Goal: Feedback & Contribution: Submit feedback/report problem

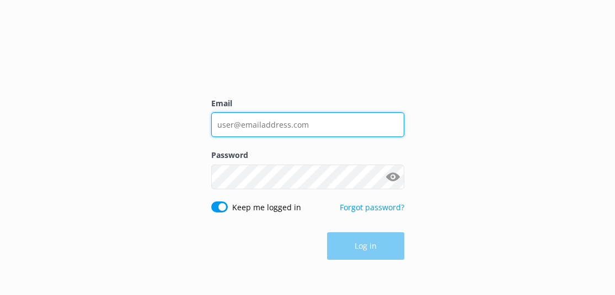
type input "[EMAIL_ADDRESS][DOMAIN_NAME]"
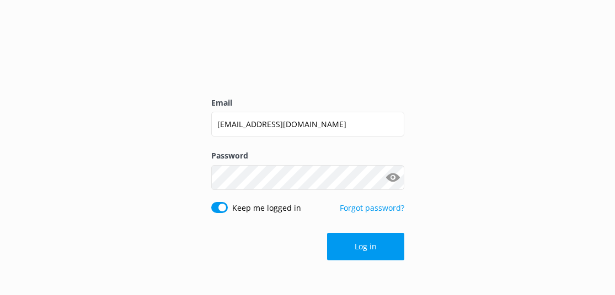
click at [378, 251] on div "Log in" at bounding box center [307, 247] width 193 height 28
click at [380, 245] on button "Log in" at bounding box center [365, 247] width 77 height 28
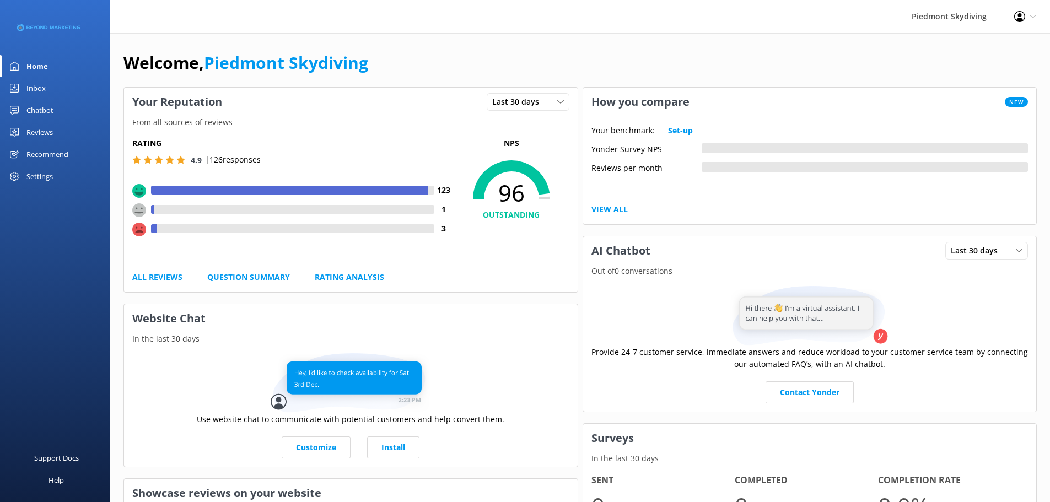
click at [45, 89] on div "Inbox" at bounding box center [35, 88] width 19 height 22
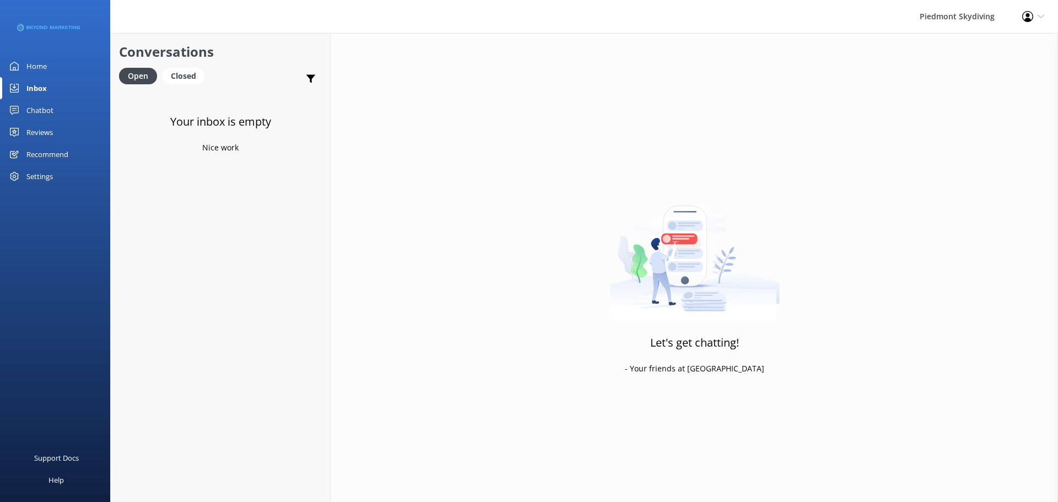
click at [41, 134] on div "Reviews" at bounding box center [39, 132] width 26 height 22
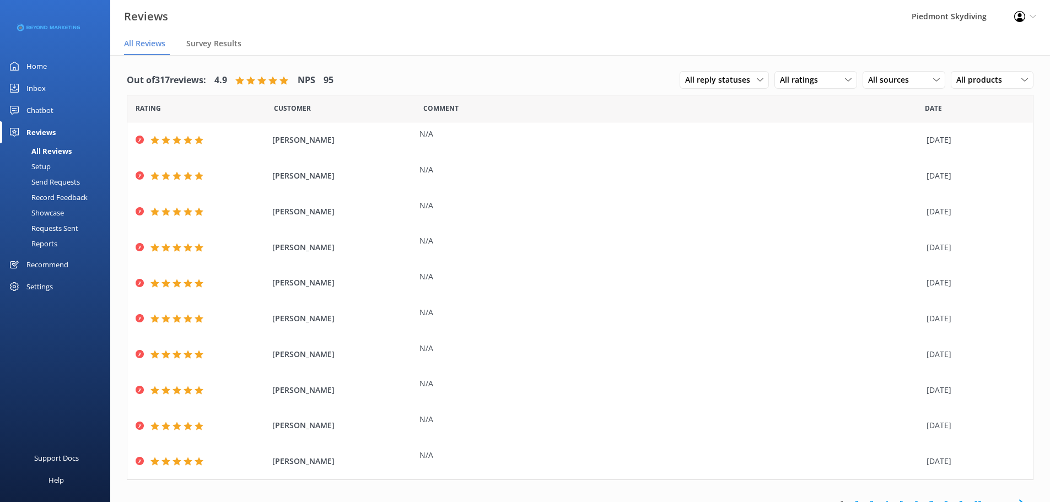
click at [62, 182] on div "Send Requests" at bounding box center [43, 181] width 73 height 15
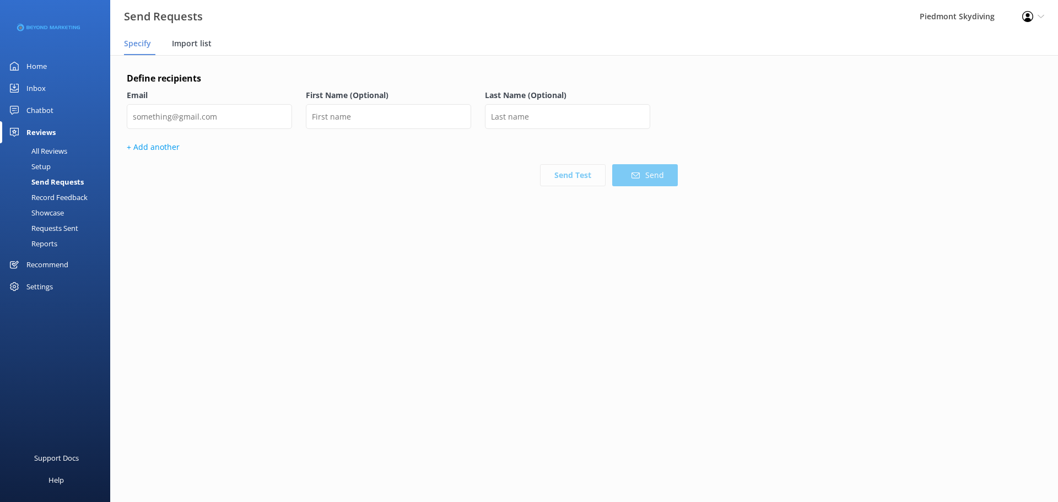
click at [203, 48] on span "Import list" at bounding box center [192, 43] width 40 height 11
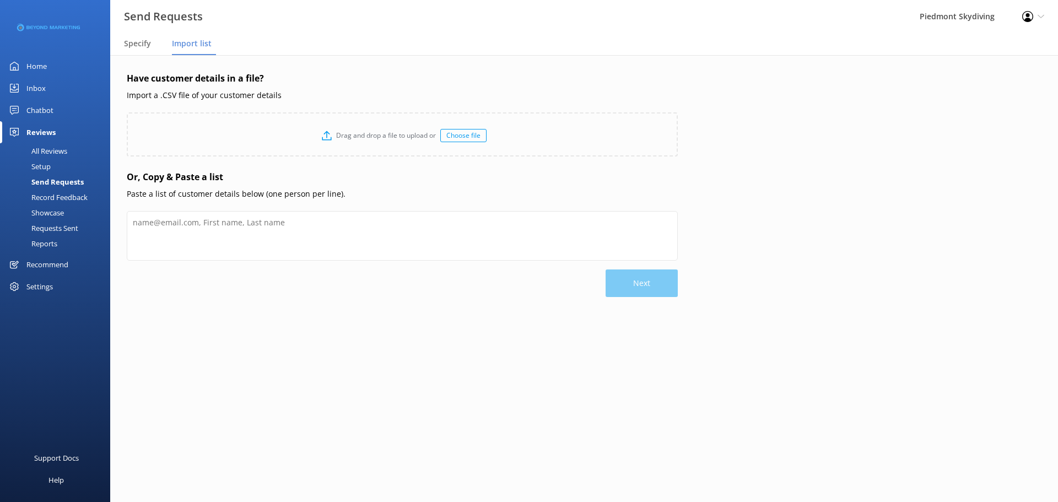
click at [479, 136] on div "Choose file" at bounding box center [463, 135] width 46 height 13
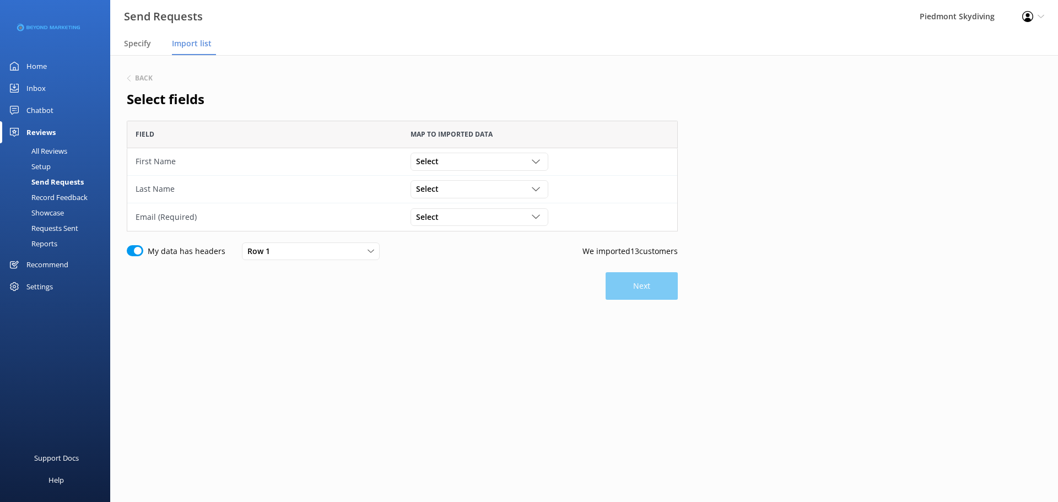
scroll to position [103, 543]
click at [544, 160] on div "Select" at bounding box center [479, 161] width 132 height 12
click at [497, 250] on link "First Name" at bounding box center [479, 251] width 136 height 22
click at [529, 190] on div "Select" at bounding box center [479, 189] width 132 height 12
click at [476, 295] on link "Last Name" at bounding box center [479, 301] width 136 height 22
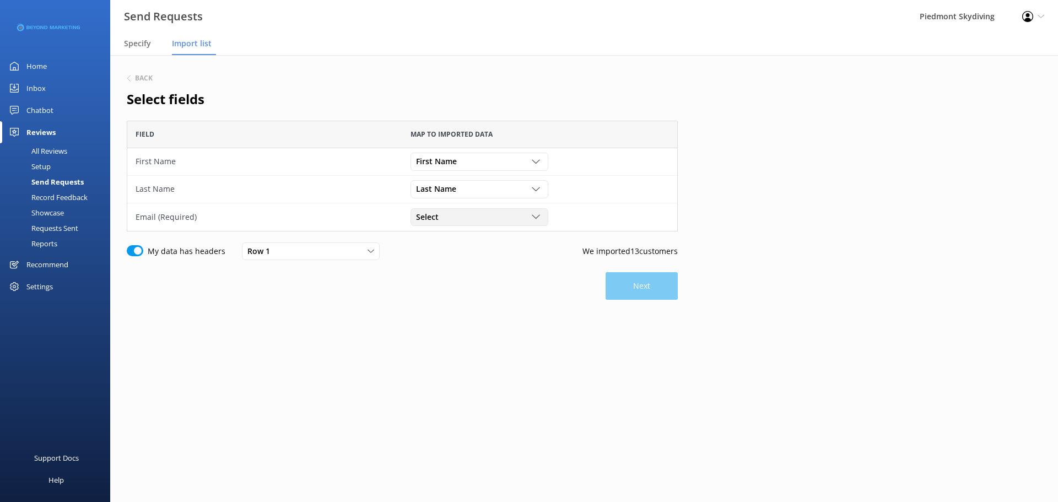
click at [532, 222] on div "Select" at bounding box center [479, 217] width 132 height 12
click at [519, 287] on link "Age" at bounding box center [479, 277] width 136 height 22
click at [536, 215] on icon "grid" at bounding box center [536, 217] width 8 height 8
click at [495, 295] on link "Email" at bounding box center [479, 300] width 136 height 22
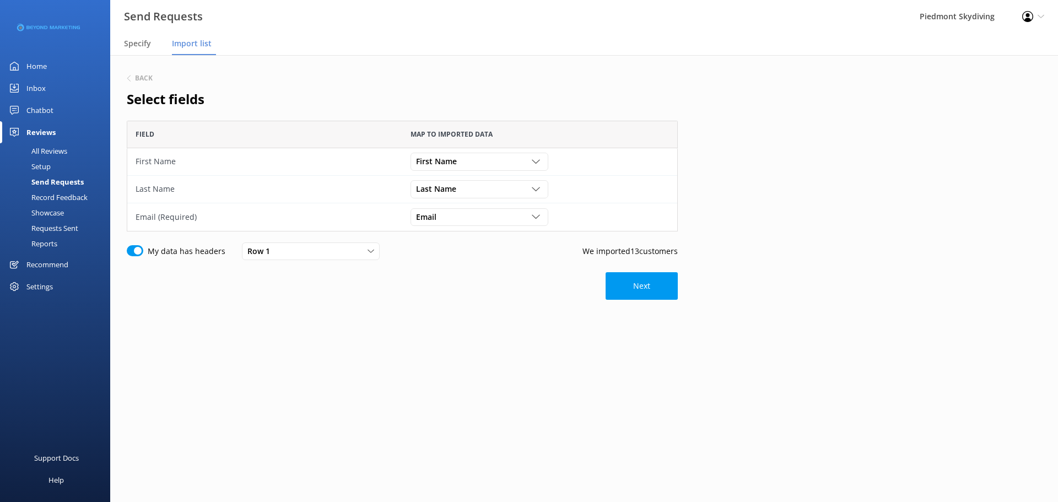
click at [614, 270] on div "Back Select fields Field Map to imported data First Name First Name Participant…" at bounding box center [402, 219] width 551 height 294
click at [614, 278] on button "Next" at bounding box center [642, 286] width 72 height 28
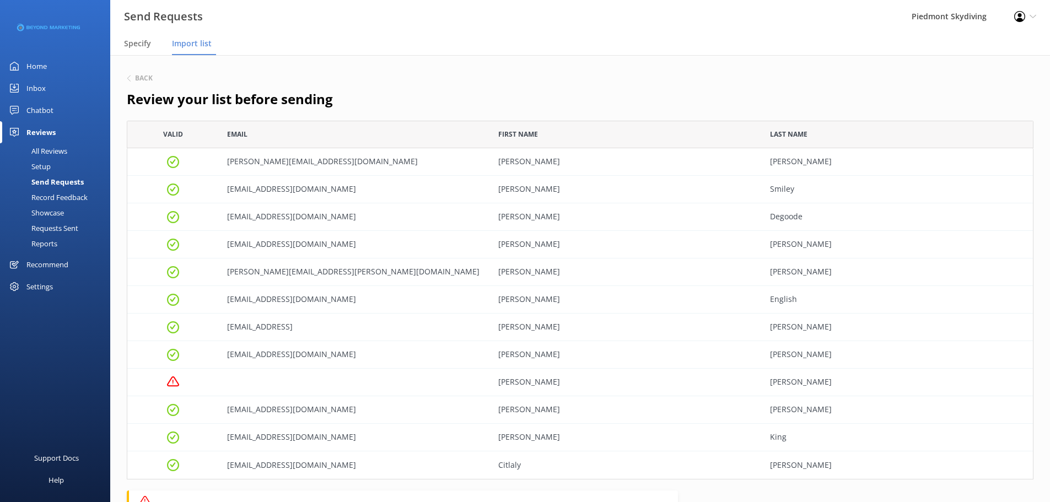
scroll to position [351, 899]
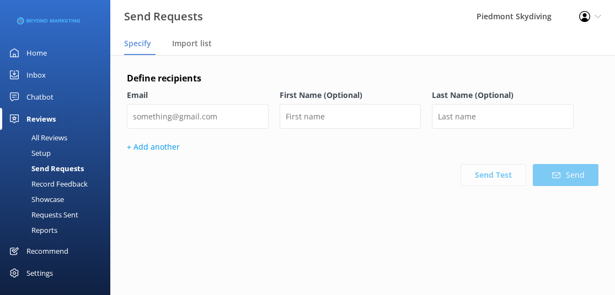
click at [70, 163] on div "Send Requests" at bounding box center [45, 168] width 77 height 15
click at [196, 49] on span "Import list" at bounding box center [192, 43] width 40 height 11
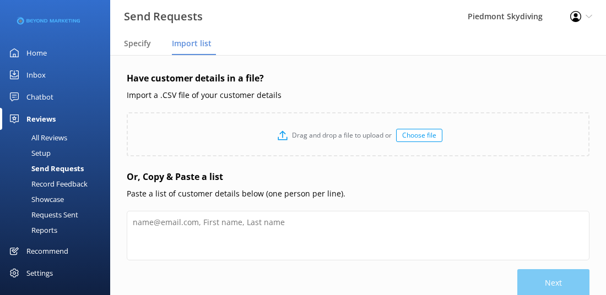
click at [409, 127] on div "Drag and drop a file to upload or Choose file" at bounding box center [358, 136] width 461 height 44
click at [300, 136] on p "Drag and drop a file to upload or" at bounding box center [342, 135] width 109 height 10
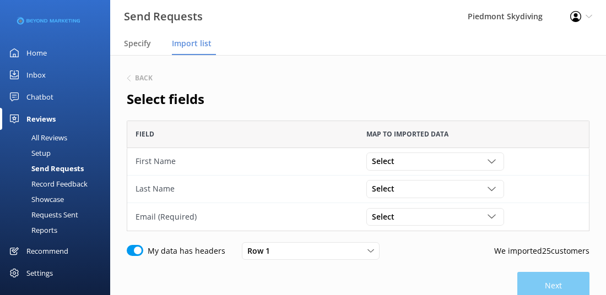
scroll to position [103, 455]
click at [493, 163] on icon "grid" at bounding box center [492, 162] width 8 height 8
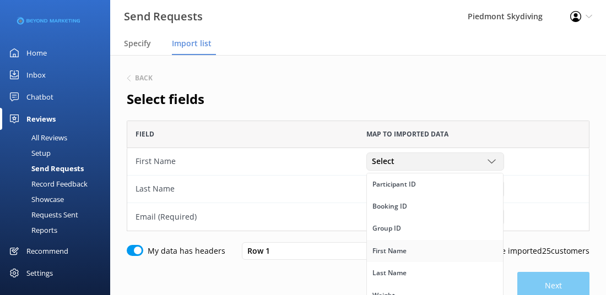
click at [439, 248] on link "First Name" at bounding box center [435, 251] width 136 height 22
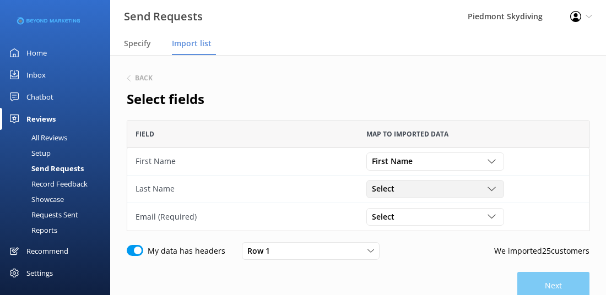
click at [487, 188] on div "Select" at bounding box center [435, 189] width 132 height 12
click at [431, 230] on link "Last Name" at bounding box center [435, 227] width 136 height 22
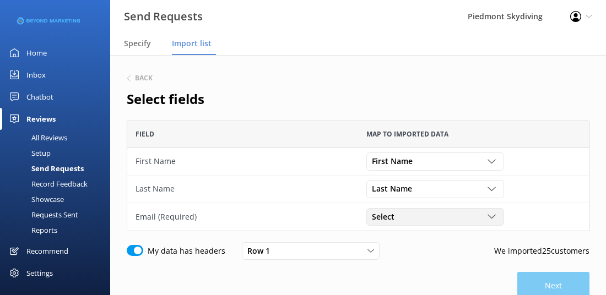
click at [493, 220] on icon "grid" at bounding box center [492, 217] width 8 height 8
click at [428, 250] on link "Email" at bounding box center [435, 249] width 136 height 22
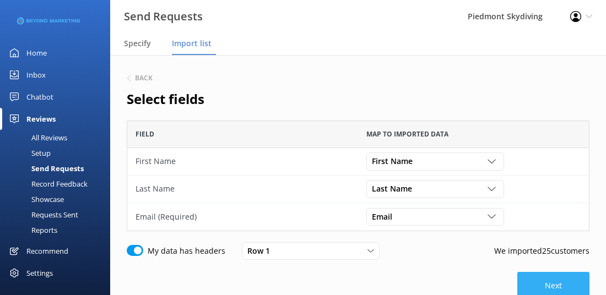
click at [533, 284] on button "Next" at bounding box center [554, 286] width 72 height 28
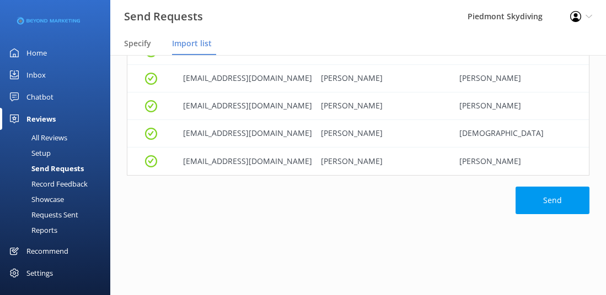
scroll to position [636, 0]
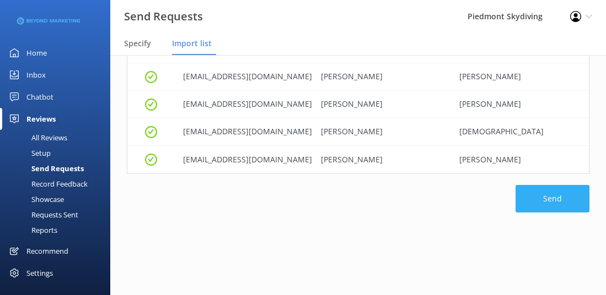
click at [547, 208] on button "Send" at bounding box center [552, 199] width 74 height 28
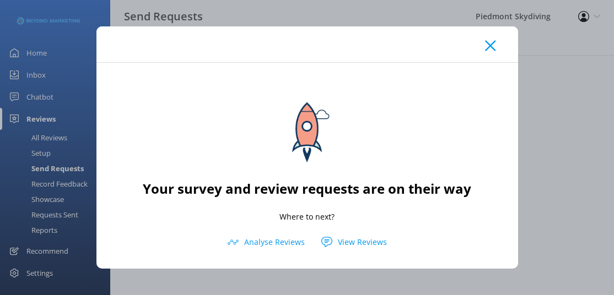
click at [491, 42] on icon at bounding box center [490, 45] width 10 height 11
